Goal: Information Seeking & Learning: Learn about a topic

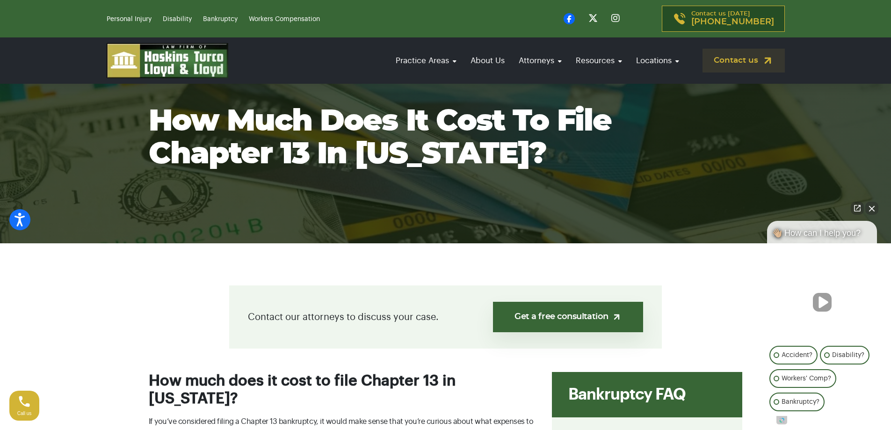
scroll to position [140, 0]
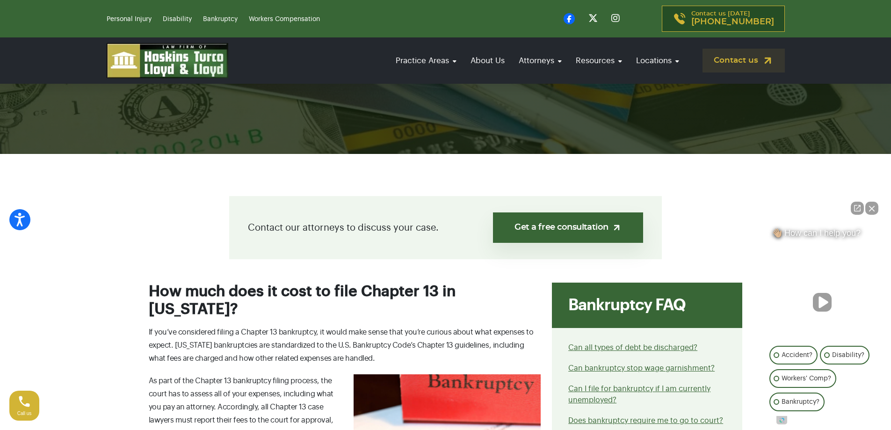
click at [874, 205] on button "Close Intaker Chat Widget" at bounding box center [871, 208] width 13 height 13
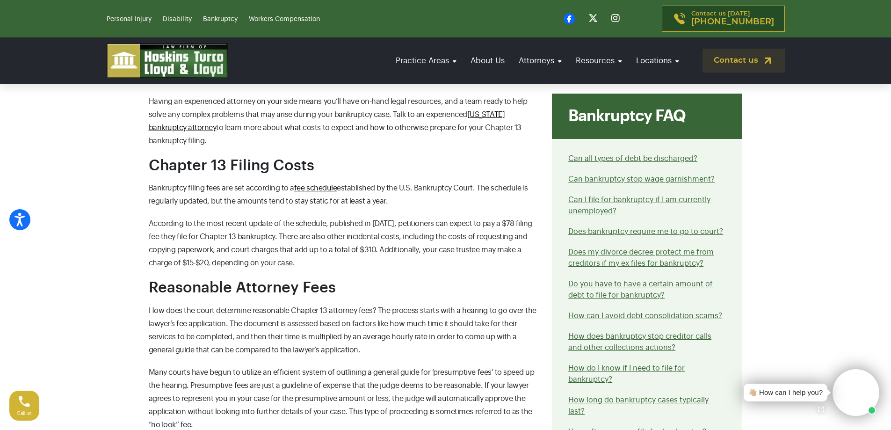
scroll to position [608, 0]
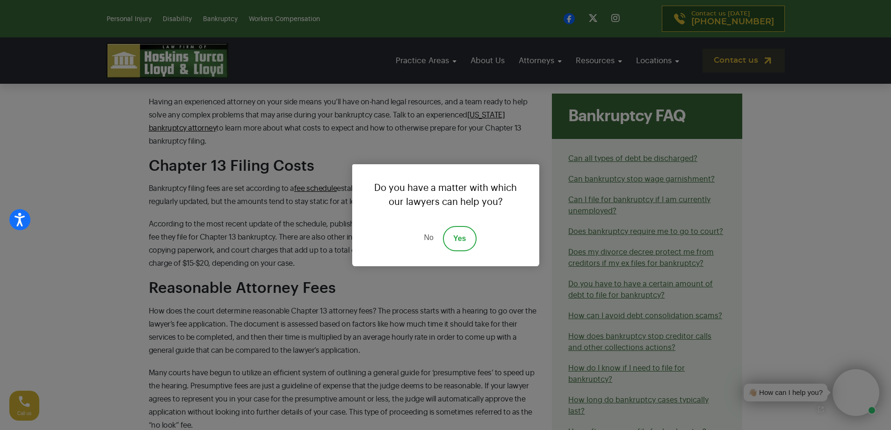
click at [433, 237] on link "No" at bounding box center [428, 238] width 28 height 25
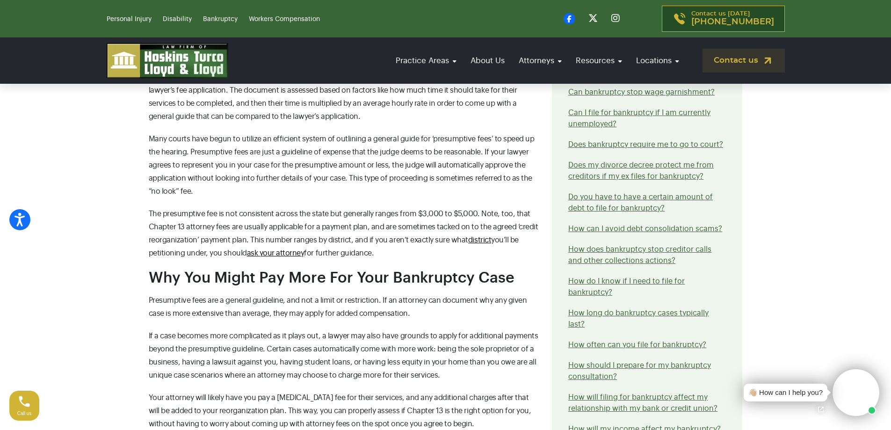
scroll to position [655, 0]
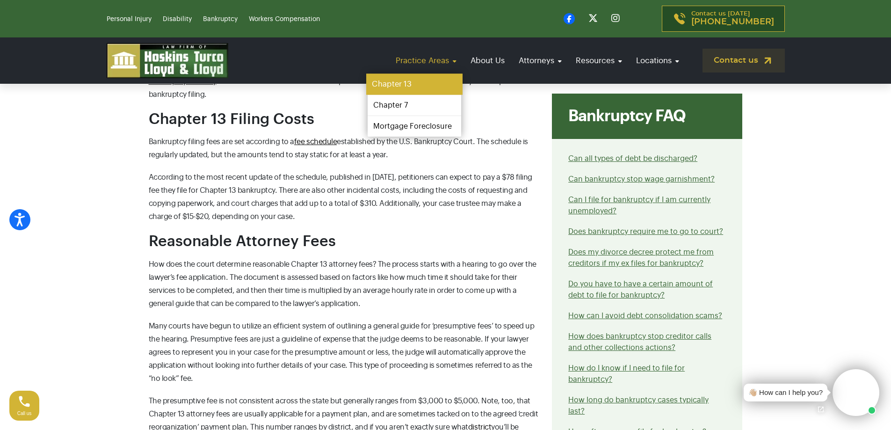
click at [422, 83] on link "Chapter 13" at bounding box center [414, 84] width 96 height 21
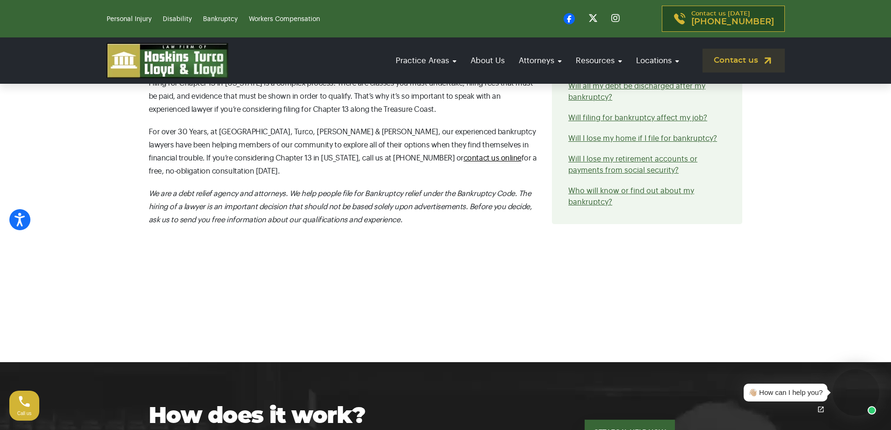
scroll to position [1591, 0]
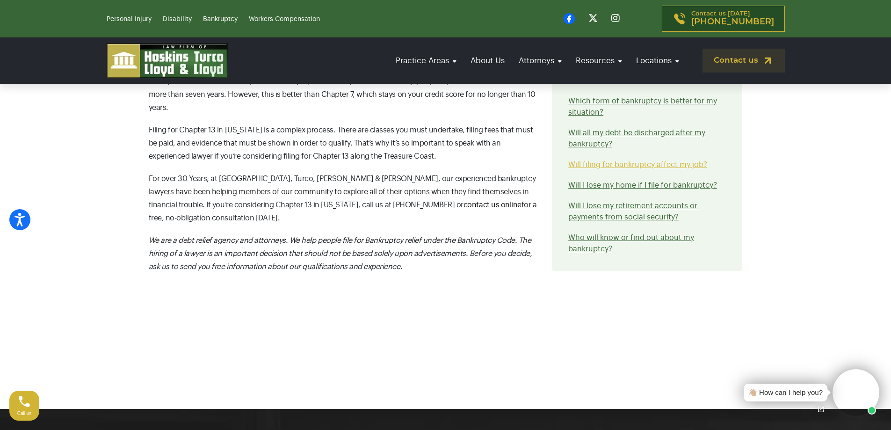
click at [625, 161] on link "Will filing for bankruptcy affect my job?" at bounding box center [637, 164] width 139 height 7
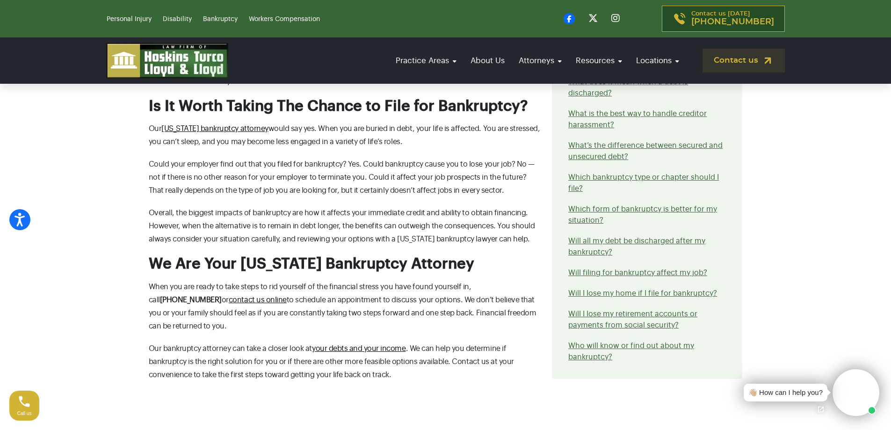
scroll to position [1123, 0]
